Goal: Transaction & Acquisition: Book appointment/travel/reservation

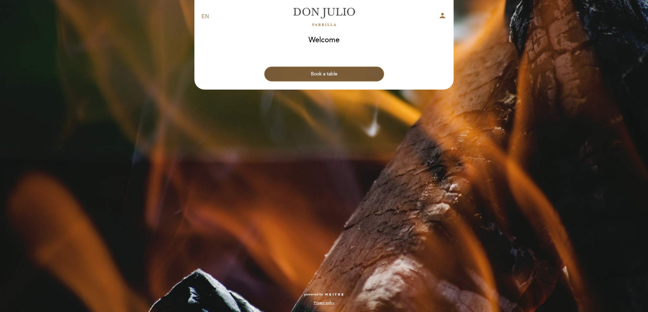
click at [355, 71] on button "Book a table" at bounding box center [324, 74] width 120 height 15
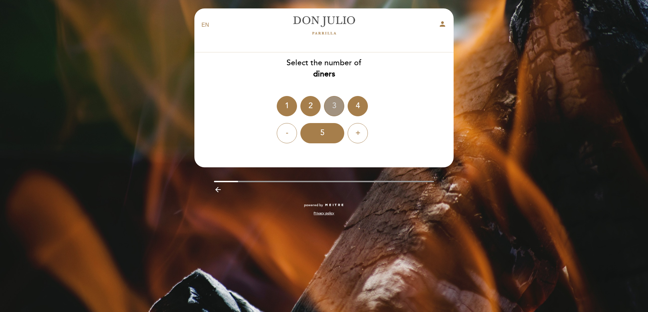
click at [331, 108] on div "3" at bounding box center [334, 106] width 20 height 20
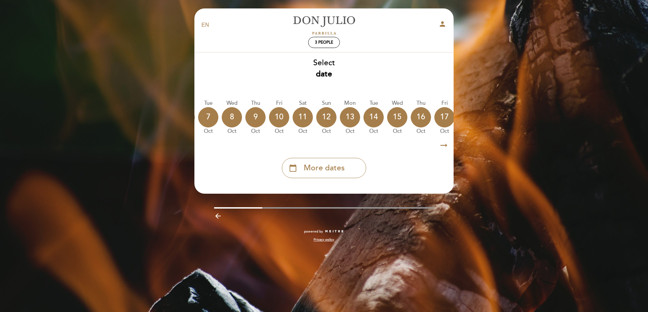
scroll to position [0, 199]
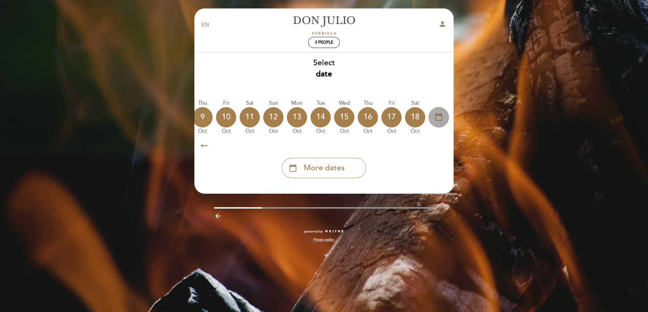
click at [441, 118] on icon "calendar_today" at bounding box center [439, 116] width 8 height 11
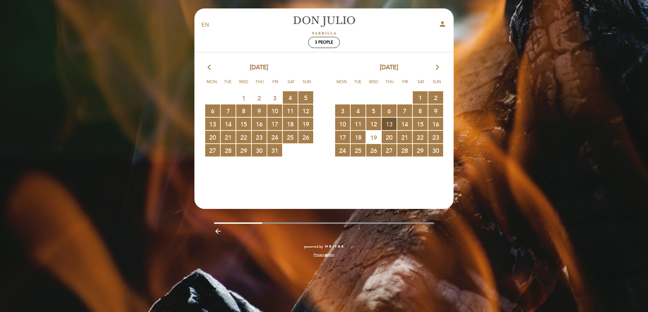
click at [392, 125] on span "13 RESERVATIONS AVAILABLE" at bounding box center [389, 124] width 15 height 12
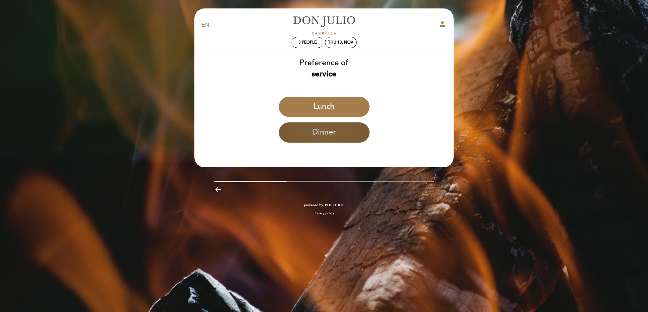
click at [344, 136] on button "Dinner" at bounding box center [324, 132] width 91 height 20
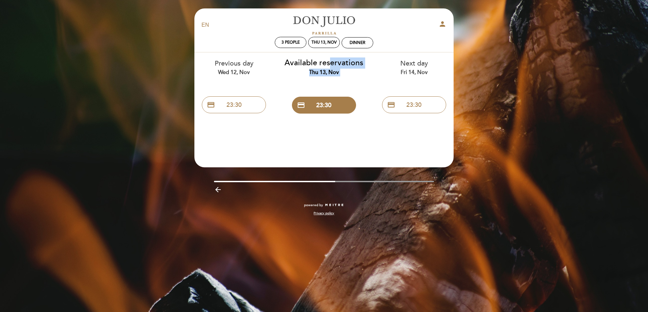
drag, startPoint x: 244, startPoint y: 82, endPoint x: 322, endPoint y: 84, distance: 77.4
click at [322, 84] on div "Previous day Wed 12, Nov credit_card 23:30 Available reservations Thu 13, Nov c…" at bounding box center [324, 84] width 270 height 64
drag, startPoint x: 291, startPoint y: 181, endPoint x: 314, endPoint y: 175, distance: 24.1
click at [319, 176] on div "EN ES PT [PERSON_NAME] person 3 people Thu 13, Nov Dinner Welcome Welcome, Chan…" at bounding box center [323, 115] width 269 height 214
drag, startPoint x: 224, startPoint y: 104, endPoint x: 336, endPoint y: 116, distance: 112.4
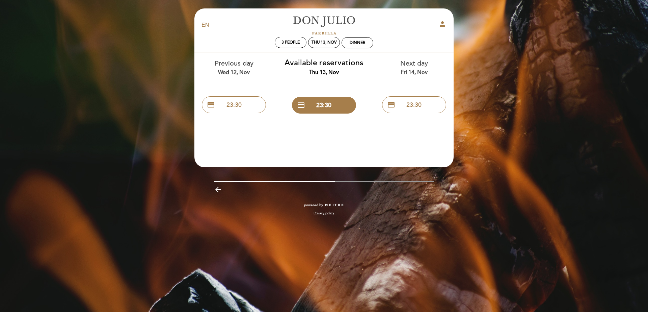
click at [336, 116] on div "Previous day Wed 12, Nov credit_card 23:30 Available reservations Thu 13, Nov c…" at bounding box center [324, 84] width 270 height 64
drag, startPoint x: 329, startPoint y: 96, endPoint x: 331, endPoint y: 93, distance: 3.9
click at [342, 79] on div "Available reservations Thu 13, Nov credit_card 23:30" at bounding box center [324, 84] width 90 height 64
click at [299, 109] on button "credit_card 23:30" at bounding box center [324, 105] width 64 height 17
click at [360, 45] on div "23:30" at bounding box center [358, 42] width 10 height 5
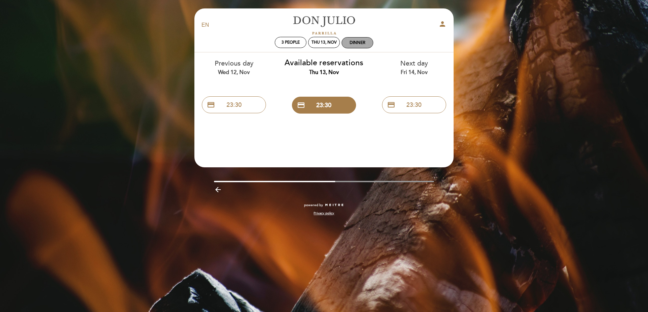
click at [360, 44] on div "Dinner" at bounding box center [358, 42] width 16 height 5
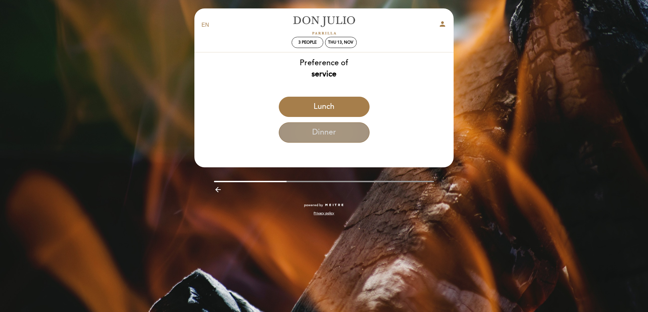
click at [347, 128] on button "Dinner" at bounding box center [324, 132] width 91 height 20
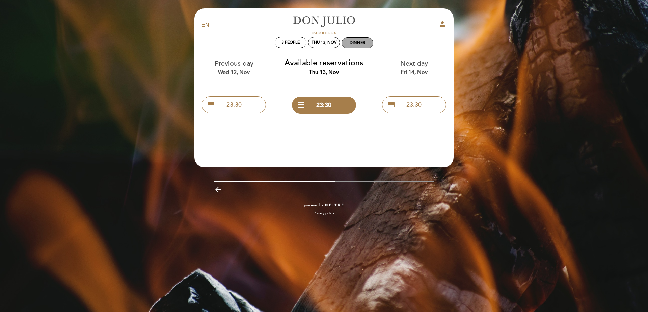
click at [356, 44] on div "Dinner" at bounding box center [358, 42] width 16 height 5
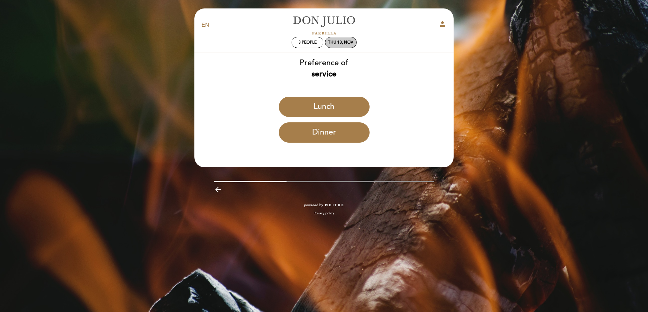
click at [356, 44] on div "Thu 13, Nov" at bounding box center [341, 42] width 32 height 11
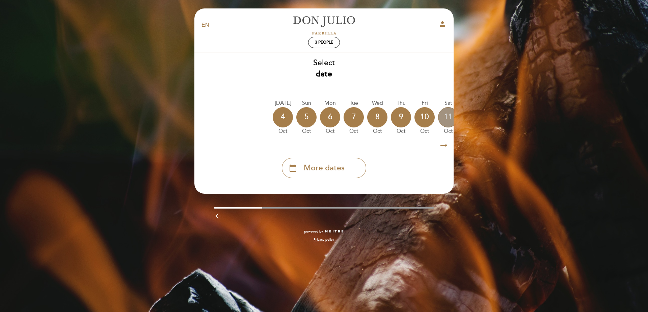
click at [443, 119] on div "11" at bounding box center [448, 117] width 20 height 20
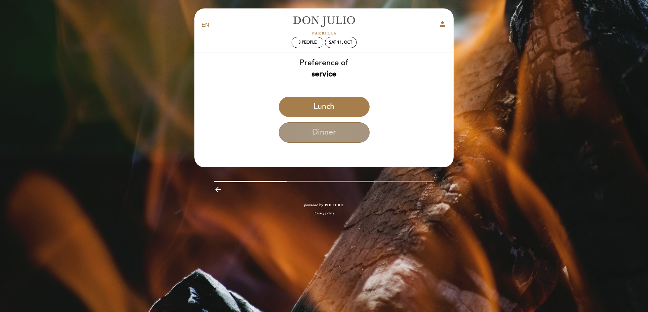
click at [337, 128] on button "Dinner" at bounding box center [324, 132] width 91 height 20
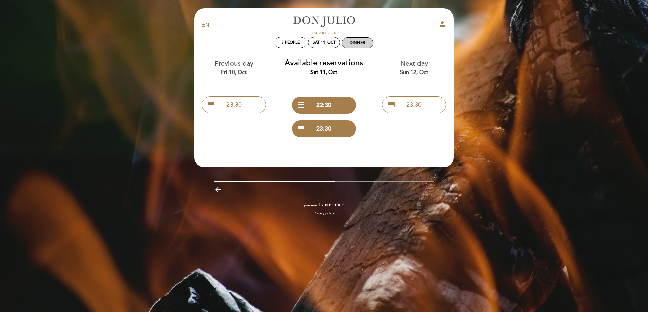
click at [359, 42] on div "Dinner" at bounding box center [358, 42] width 16 height 5
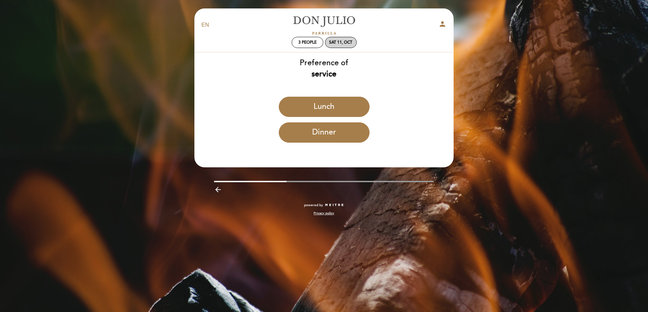
click at [346, 45] on div "Sat 11, Oct" at bounding box center [341, 42] width 32 height 11
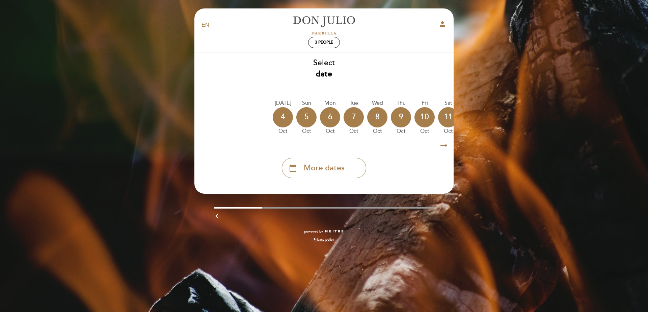
click at [444, 148] on icon "arrow_right_alt" at bounding box center [444, 145] width 10 height 15
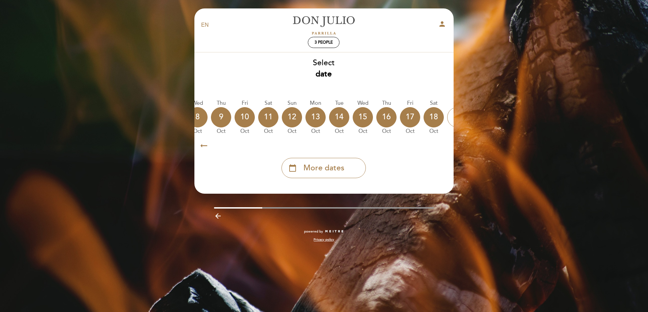
scroll to position [0, 197]
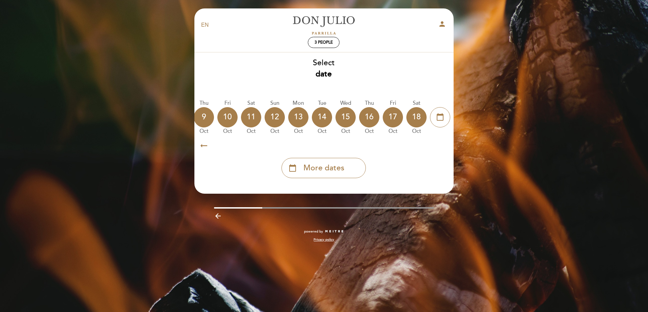
click at [443, 147] on icon "arrow_right_alt" at bounding box center [444, 145] width 10 height 15
click at [433, 115] on div "calendar_today" at bounding box center [440, 117] width 20 height 20
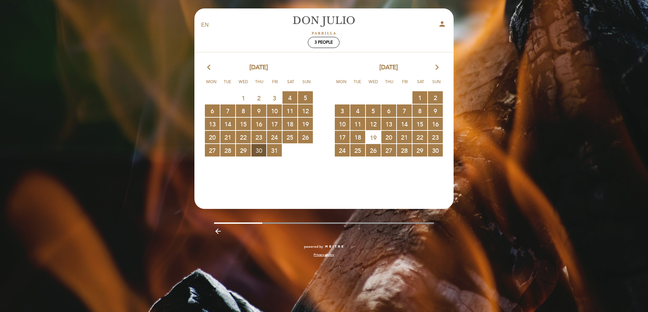
click at [263, 150] on span "30 RESERVATIONS AVAILABLE" at bounding box center [259, 150] width 15 height 12
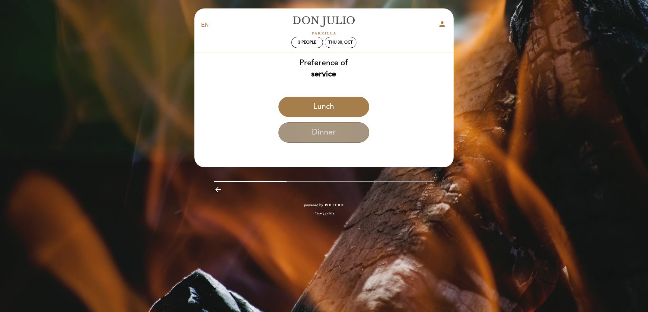
click at [330, 130] on button "Dinner" at bounding box center [324, 132] width 91 height 20
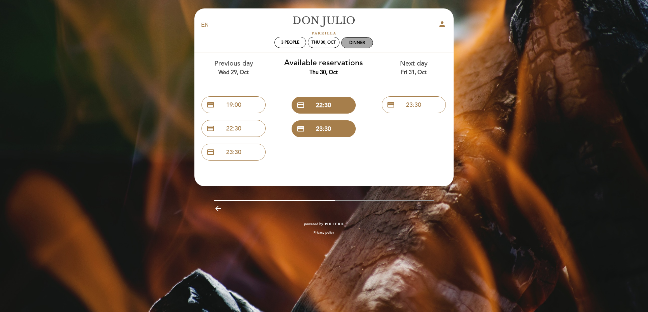
click at [352, 44] on div "Dinner" at bounding box center [358, 42] width 16 height 5
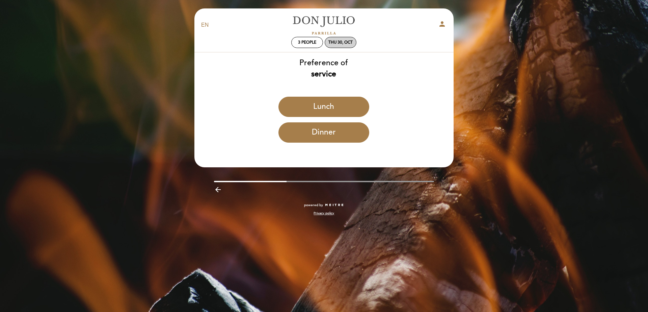
click at [331, 46] on div "Thu 30, Oct" at bounding box center [341, 42] width 32 height 11
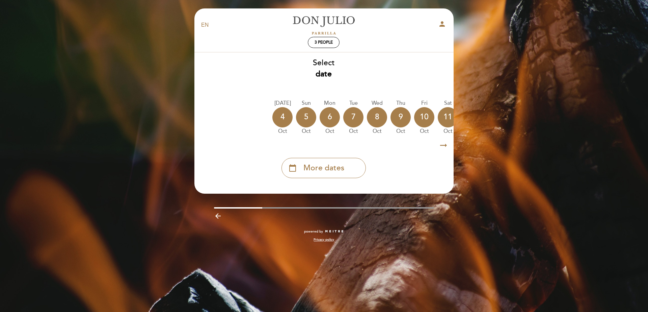
click at [447, 147] on icon "arrow_right_alt" at bounding box center [444, 145] width 10 height 15
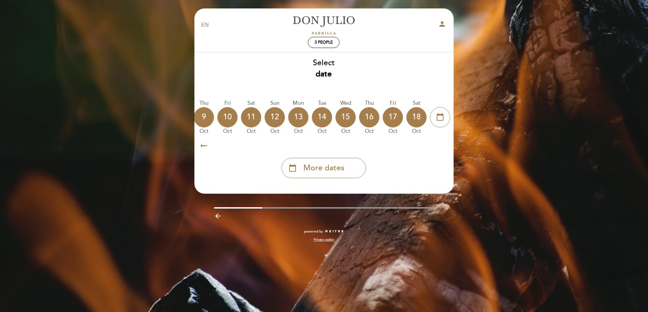
click at [202, 147] on icon "arrow_right_alt" at bounding box center [204, 145] width 10 height 15
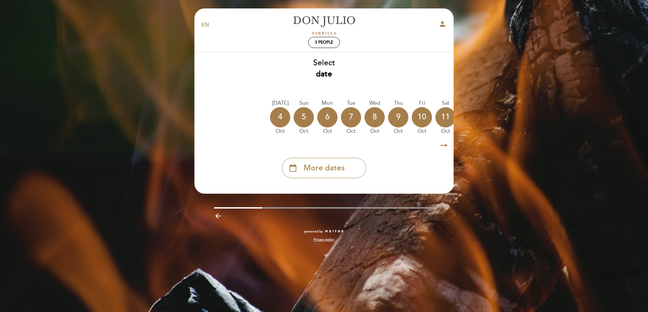
scroll to position [0, 2]
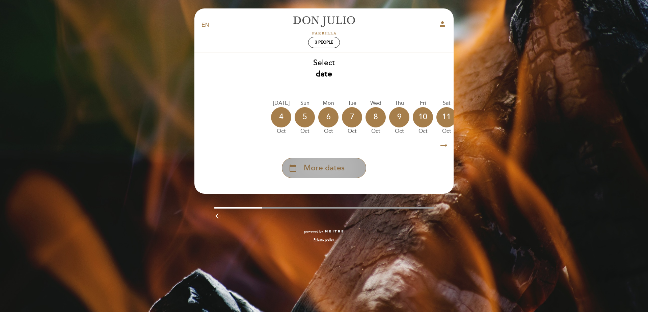
click at [338, 172] on span "More dates" at bounding box center [324, 167] width 41 height 11
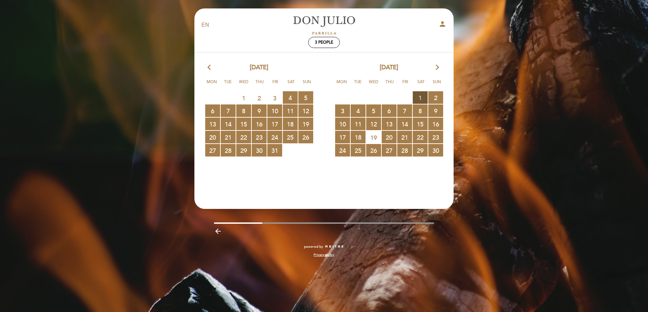
click at [423, 98] on span "1 RESERVATIONS AVAILABLE" at bounding box center [420, 97] width 15 height 12
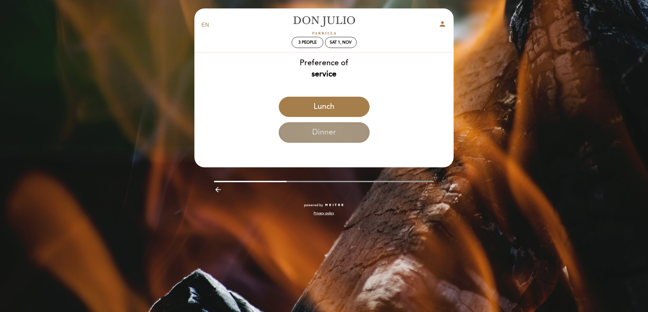
click at [356, 132] on button "Dinner" at bounding box center [324, 132] width 91 height 20
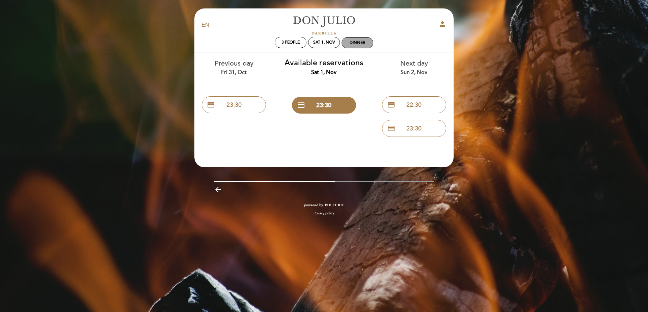
click at [356, 46] on div "Dinner" at bounding box center [357, 42] width 31 height 10
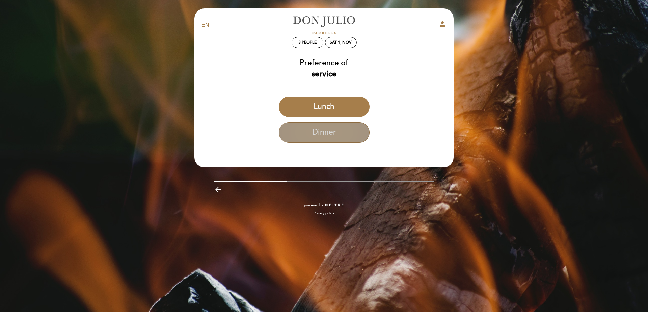
click at [335, 131] on button "Dinner" at bounding box center [324, 132] width 91 height 20
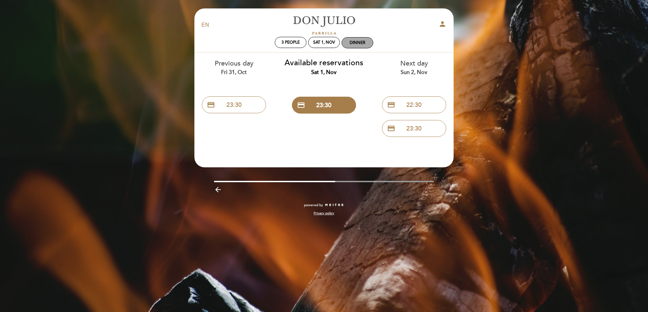
click at [356, 43] on div "Dinner" at bounding box center [358, 42] width 16 height 5
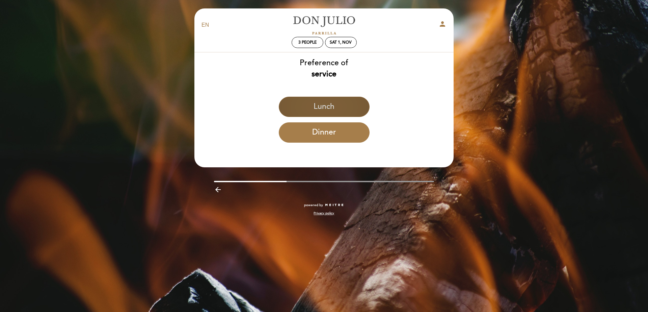
click at [349, 108] on button "Lunch" at bounding box center [324, 107] width 91 height 20
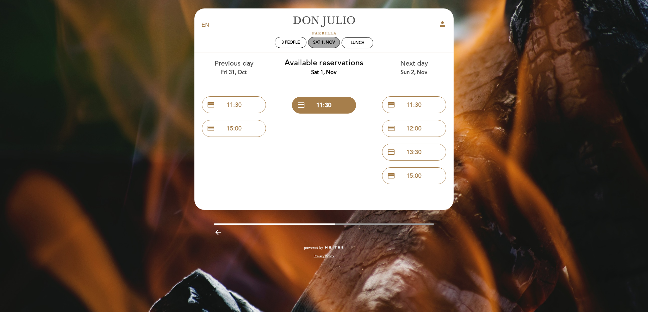
click at [329, 45] on div "Sat 1, Nov" at bounding box center [324, 42] width 32 height 11
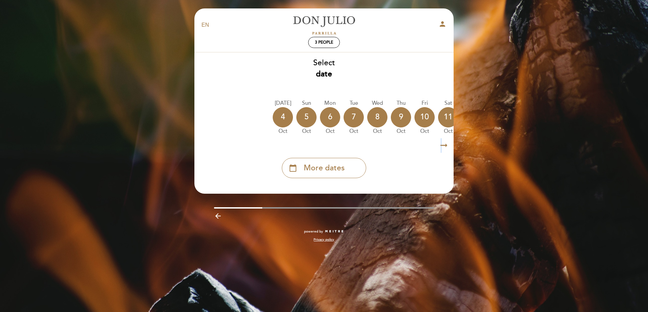
click at [442, 145] on icon "arrow_right_alt" at bounding box center [444, 145] width 10 height 15
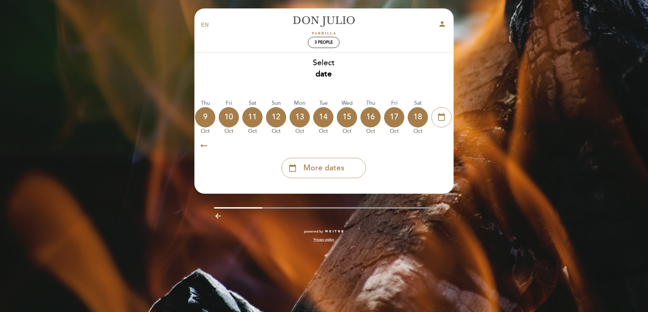
scroll to position [0, 197]
click at [442, 145] on icon "arrow_right_alt" at bounding box center [444, 145] width 10 height 15
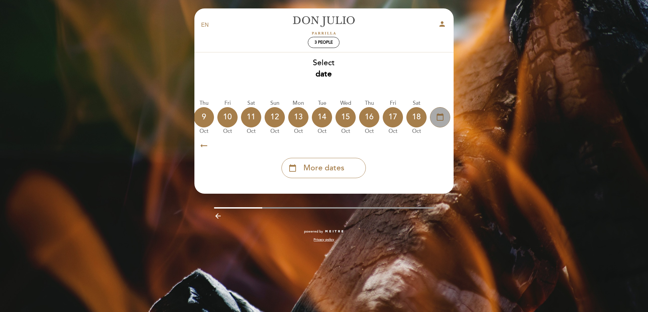
click at [438, 113] on icon "calendar_today" at bounding box center [440, 116] width 8 height 11
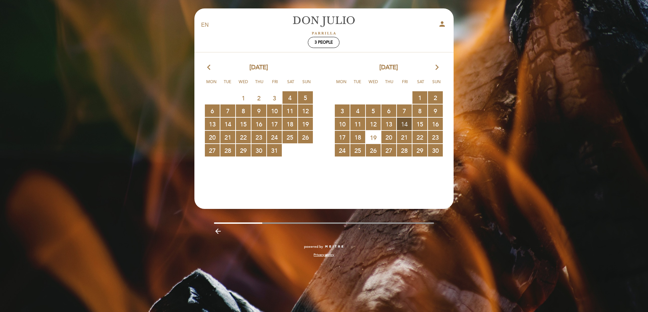
click at [400, 124] on span "14 RESERVATIONS AVAILABLE" at bounding box center [404, 124] width 15 height 12
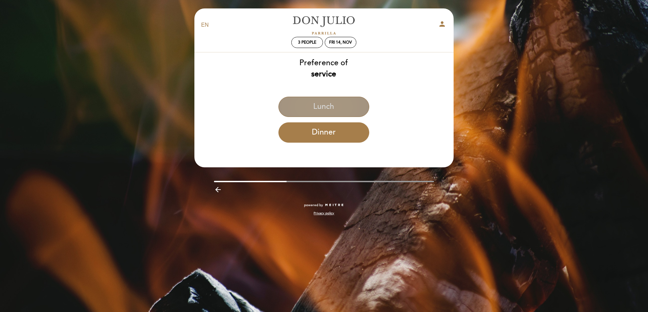
click at [351, 109] on button "Lunch" at bounding box center [324, 107] width 91 height 20
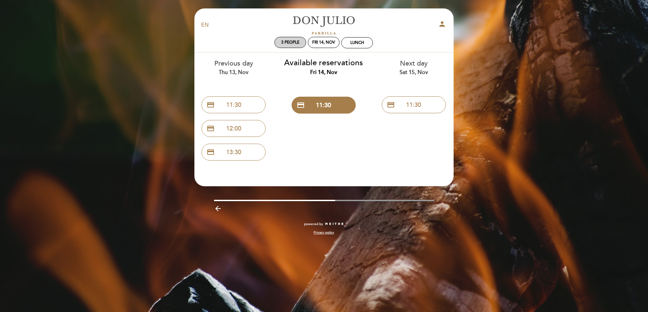
click at [292, 37] on div "3 people" at bounding box center [291, 42] width 32 height 11
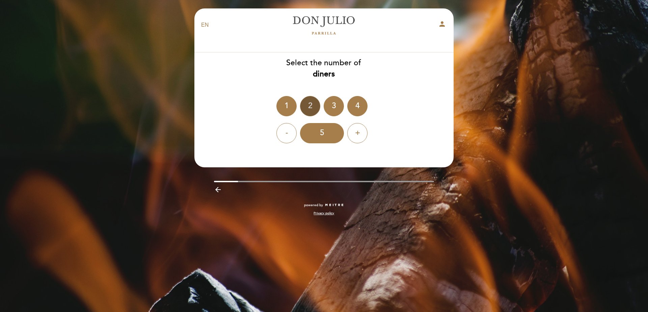
click at [306, 106] on div "2" at bounding box center [310, 106] width 20 height 20
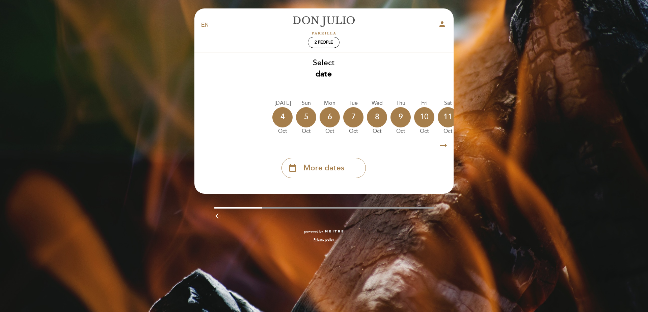
click at [443, 148] on icon "arrow_right_alt" at bounding box center [444, 145] width 10 height 15
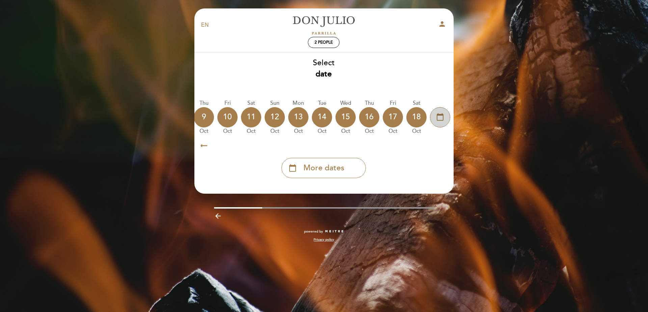
click at [444, 118] on icon "calendar_today" at bounding box center [440, 116] width 8 height 11
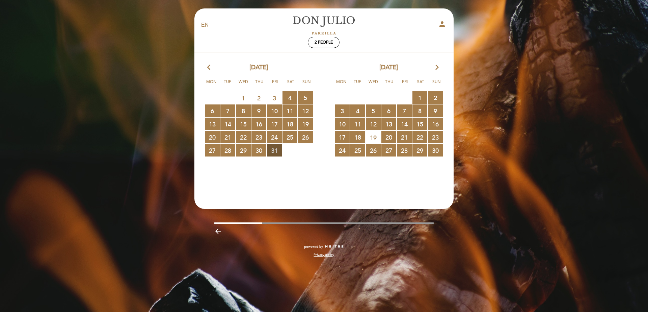
click at [279, 152] on span "31 RESERVATIONS AVAILABLE" at bounding box center [274, 150] width 15 height 12
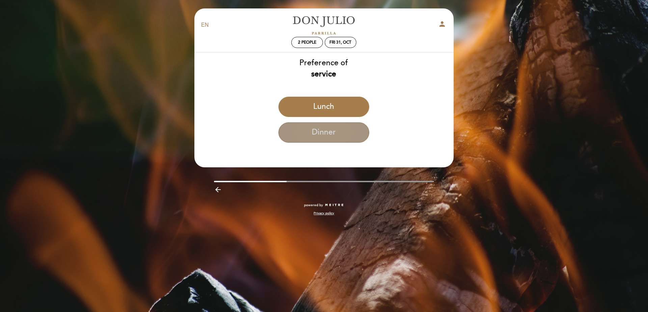
click at [340, 138] on button "Dinner" at bounding box center [324, 132] width 91 height 20
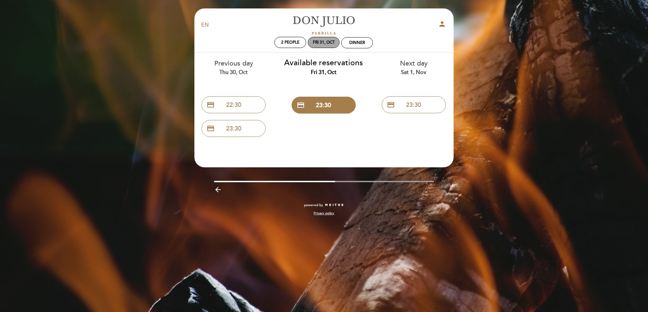
click at [335, 43] on div "Fri 31, Oct" at bounding box center [324, 42] width 32 height 11
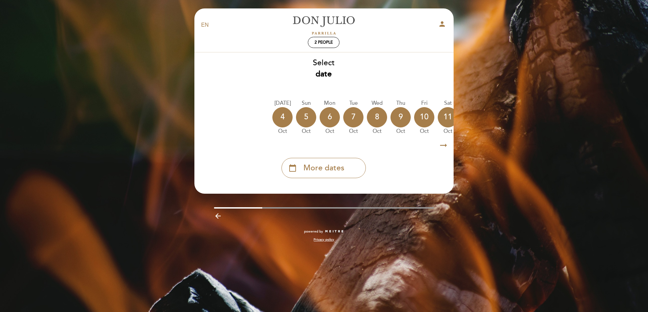
click at [443, 144] on icon "arrow_right_alt" at bounding box center [444, 145] width 10 height 15
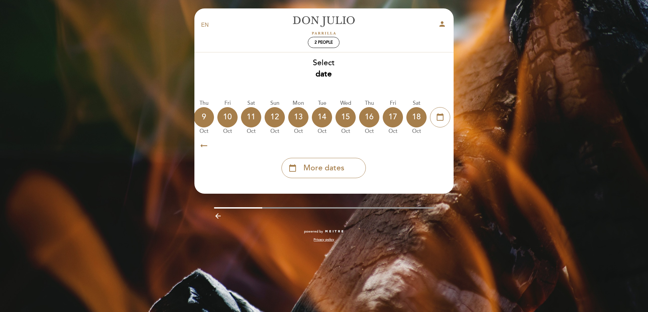
click at [443, 144] on icon "arrow_right_alt" at bounding box center [444, 145] width 10 height 15
click at [437, 114] on icon "calendar_today" at bounding box center [440, 116] width 8 height 11
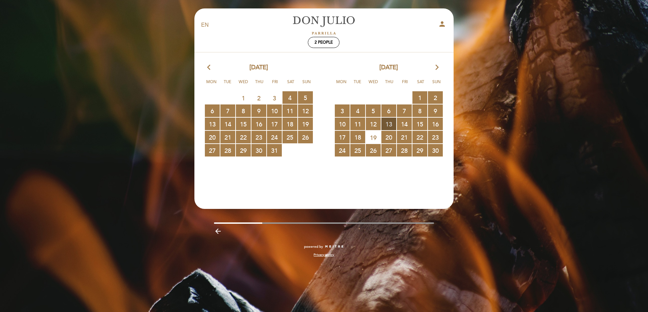
click at [390, 126] on span "13 RESERVATIONS AVAILABLE" at bounding box center [389, 124] width 15 height 12
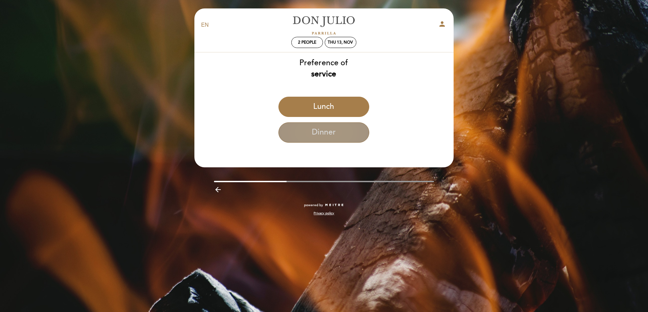
click at [346, 134] on button "Dinner" at bounding box center [324, 132] width 91 height 20
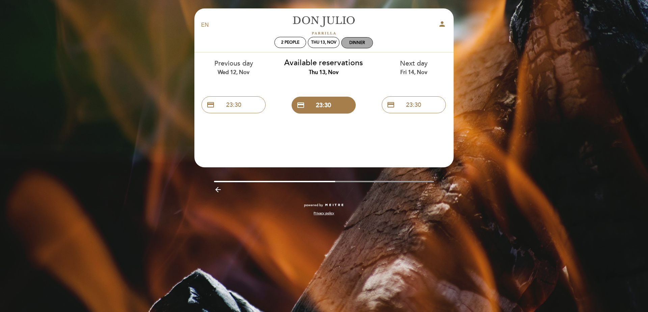
click at [355, 46] on div "Dinner" at bounding box center [357, 42] width 31 height 10
click at [341, 46] on div "Thu 13, Nov" at bounding box center [323, 43] width 35 height 12
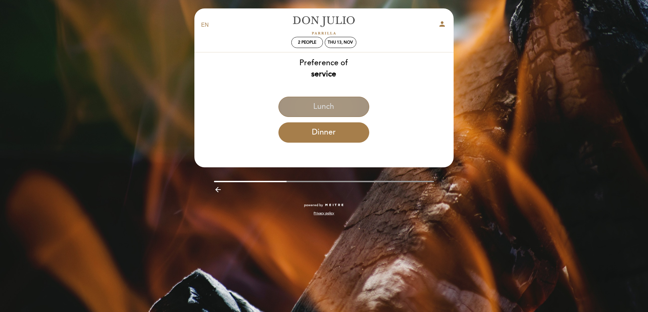
click at [331, 98] on button "Lunch" at bounding box center [324, 107] width 91 height 20
